Goal: Task Accomplishment & Management: Complete application form

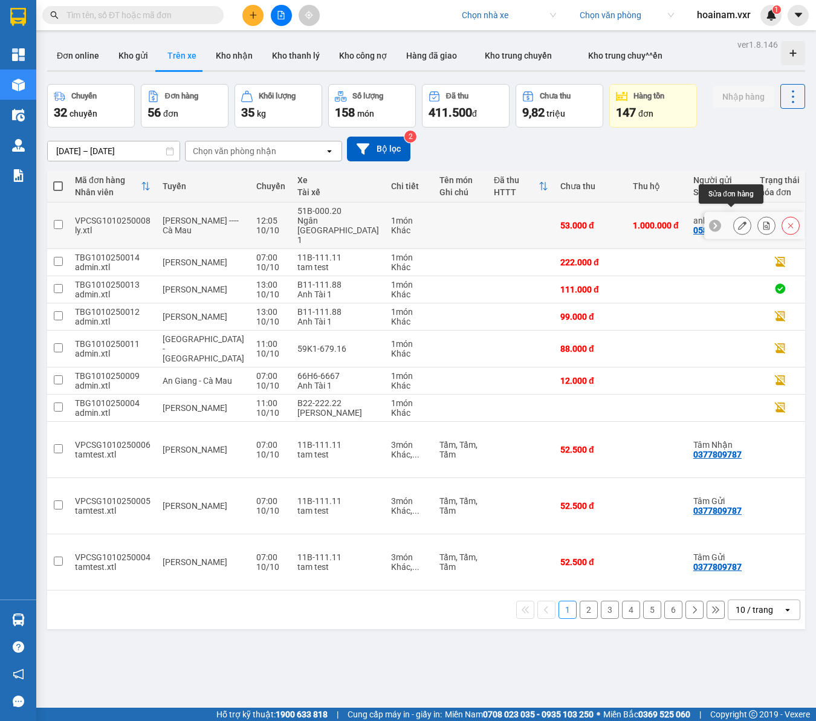
click at [738, 221] on icon at bounding box center [742, 225] width 8 height 8
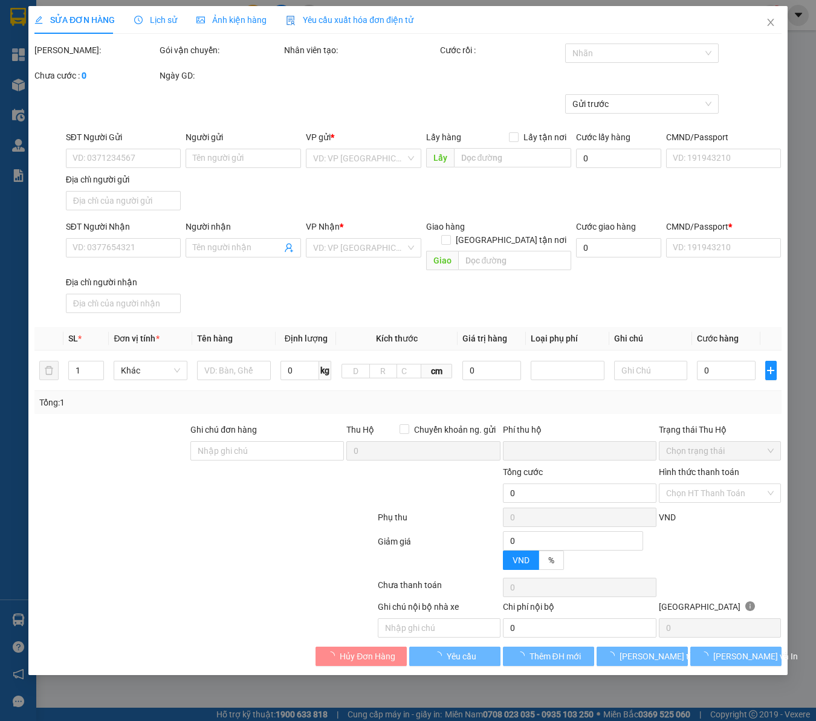
type input "0587747031"
type input "anh"
checkbox input "true"
type input "222"
type input "0969977932"
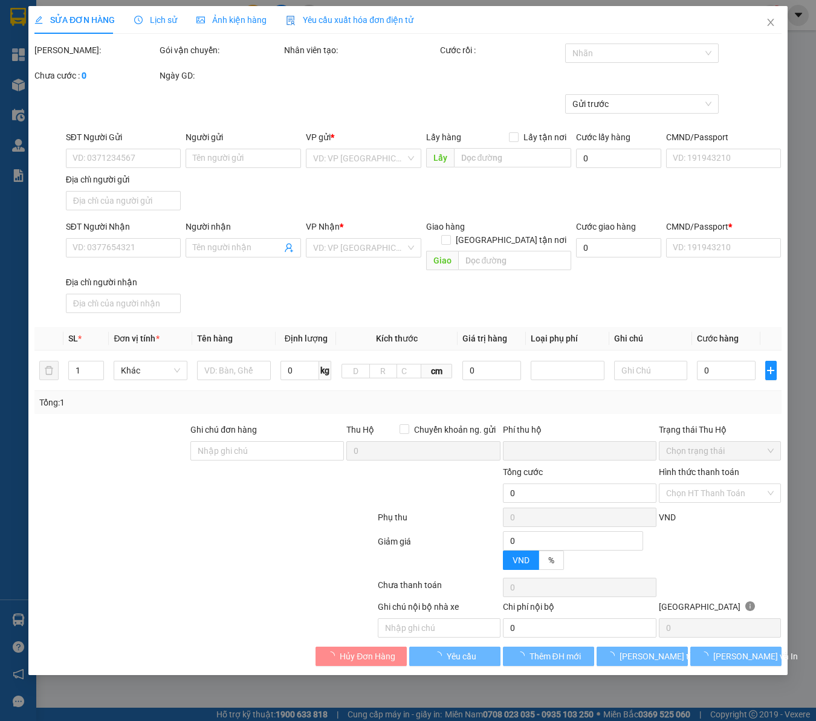
type input "em"
checkbox input "true"
type input "22"
type input "123456789100"
type input "update!!"
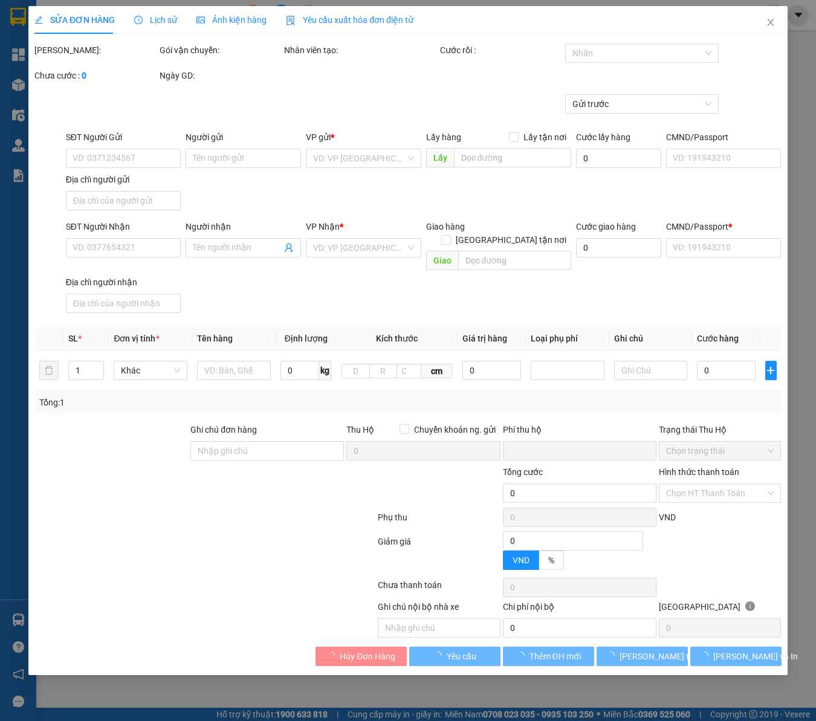
type input "1.000"
type input "53.000"
type input "70"
type input "53.000"
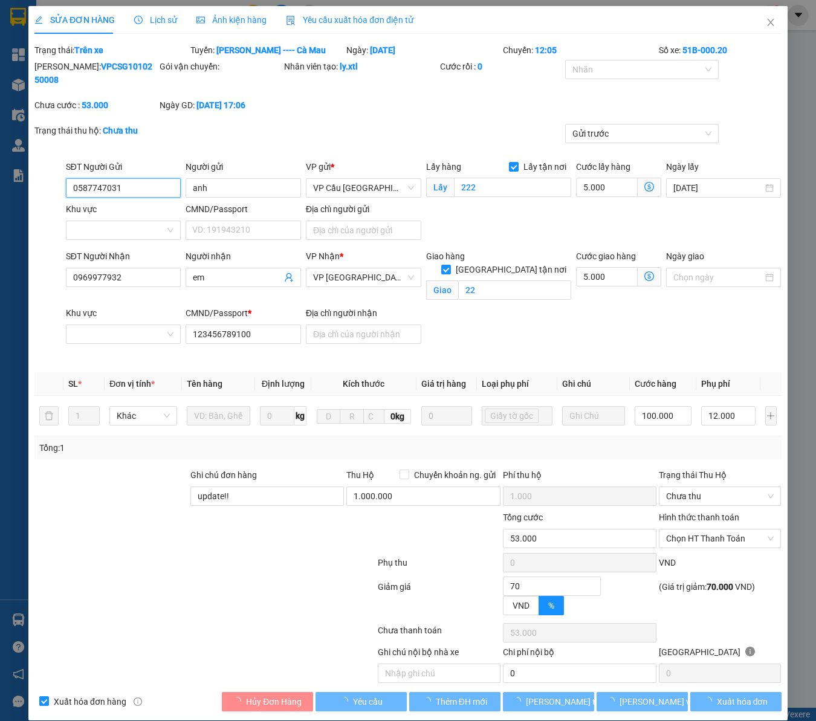
type input "0587747031"
type input "anh"
checkbox input "true"
type input "222"
type input "0969977932"
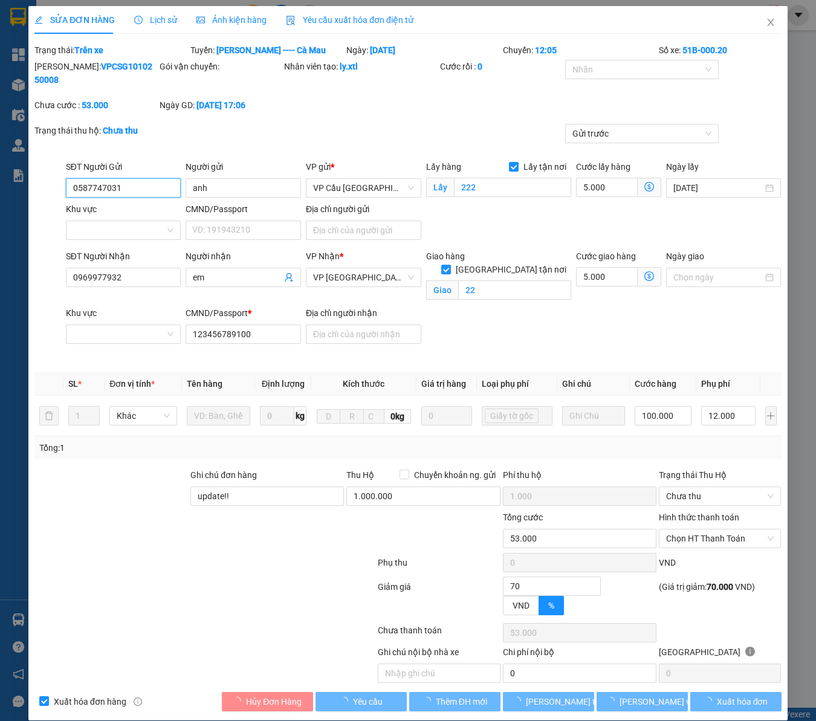
type input "em"
checkbox input "true"
type input "22"
type input "123456789100"
type input "update!!"
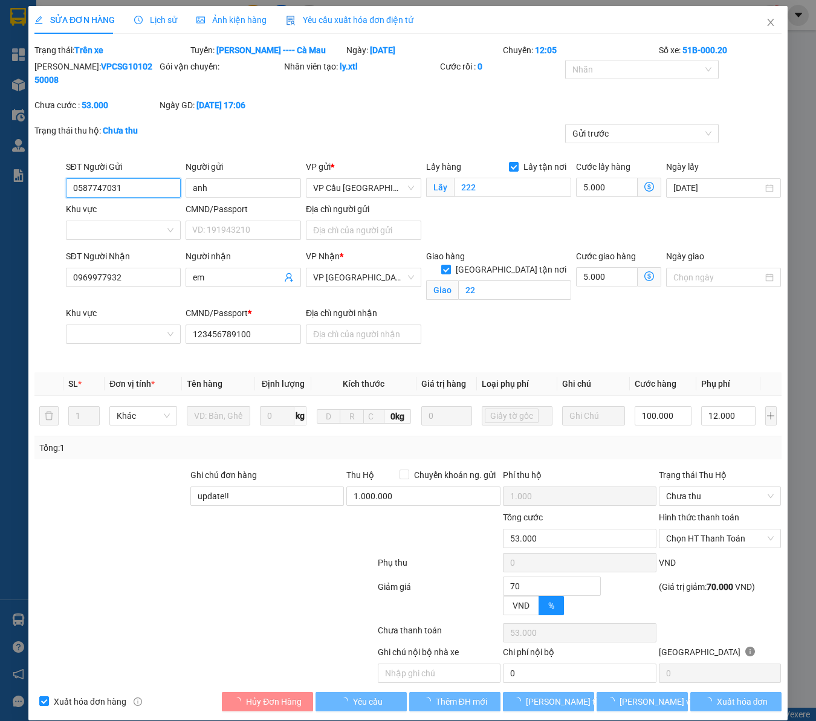
type input "1.000"
type input "53.000"
type input "70"
type input "53.000"
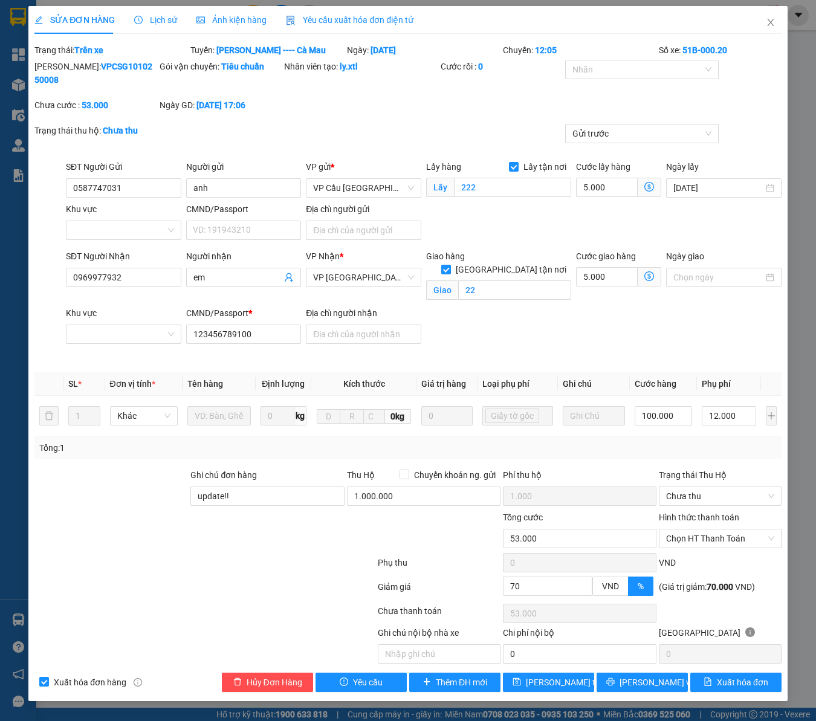
click at [167, 13] on div "Lịch sử" at bounding box center [155, 19] width 43 height 13
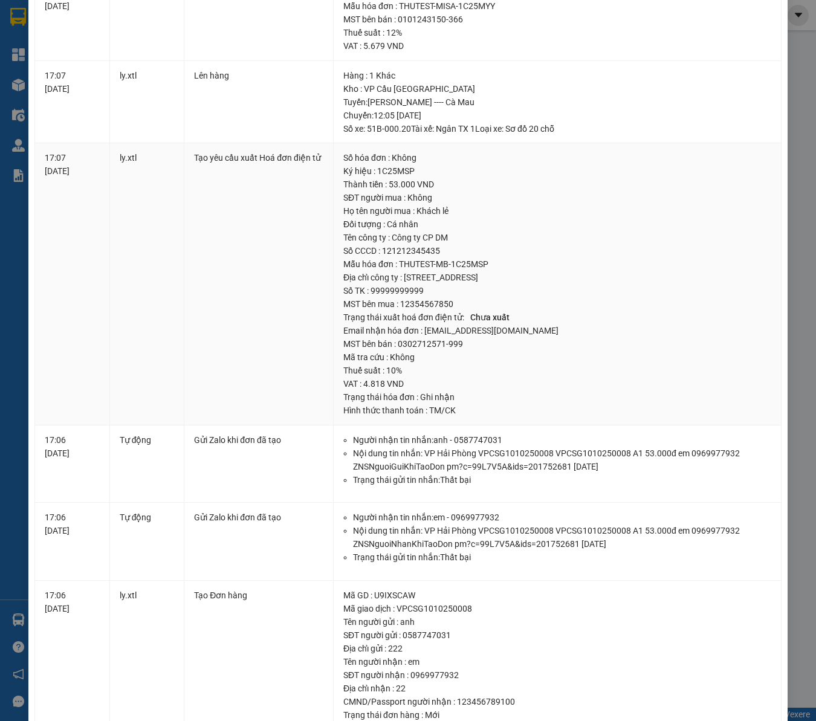
scroll to position [302, 0]
